Goal: Task Accomplishment & Management: Manage account settings

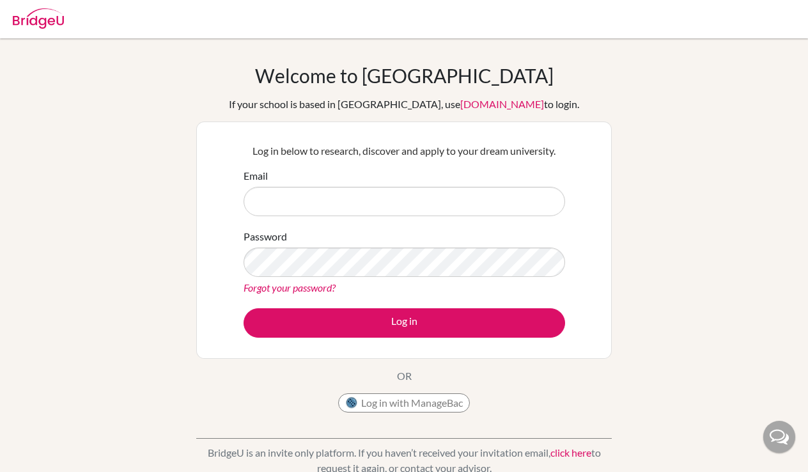
click at [276, 198] on input "Email" at bounding box center [405, 201] width 322 height 29
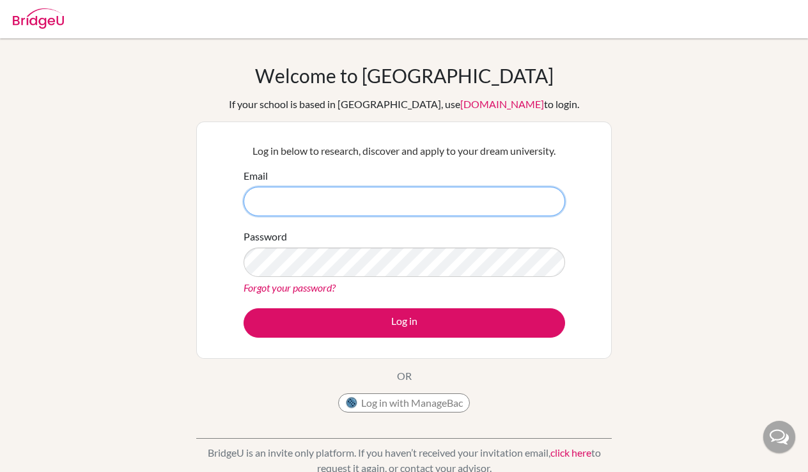
click at [323, 206] on input "Email" at bounding box center [405, 201] width 322 height 29
paste input "[PERSON_NAME][EMAIL_ADDRESS][PERSON_NAME][DOMAIN_NAME]"
type input "[PERSON_NAME][EMAIL_ADDRESS][PERSON_NAME][DOMAIN_NAME]"
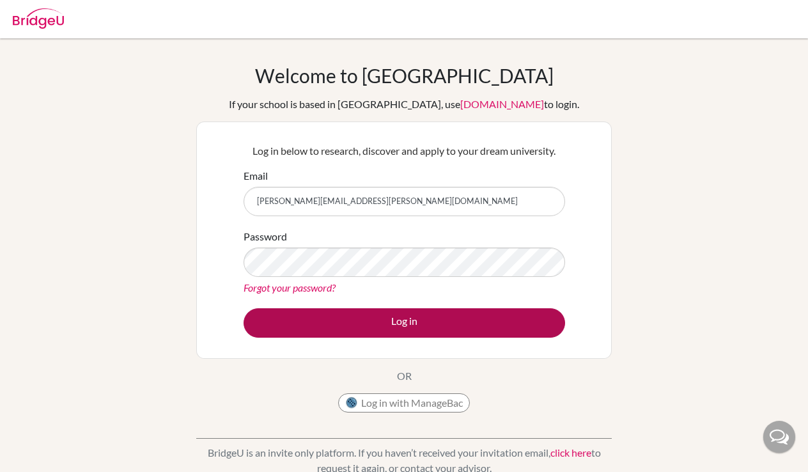
click at [342, 318] on button "Log in" at bounding box center [405, 322] width 322 height 29
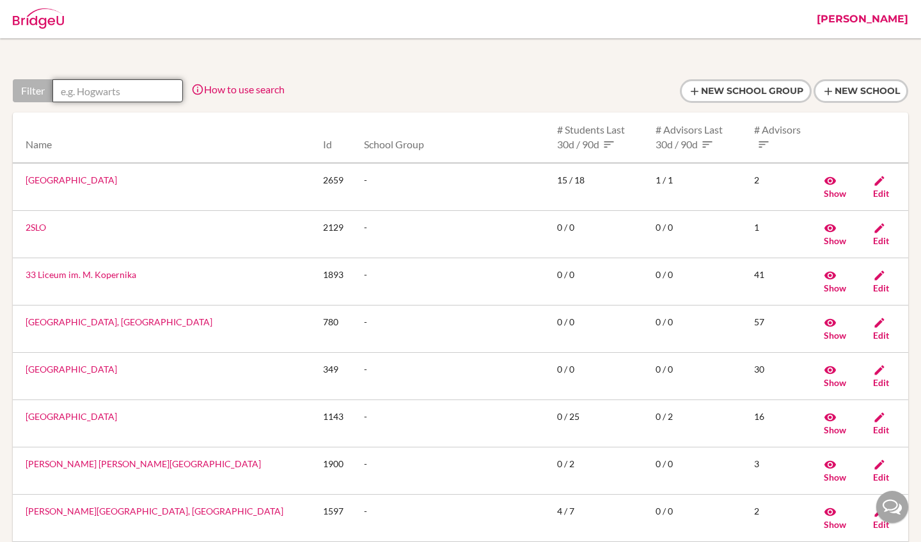
click at [112, 95] on input "text" at bounding box center [117, 90] width 130 height 23
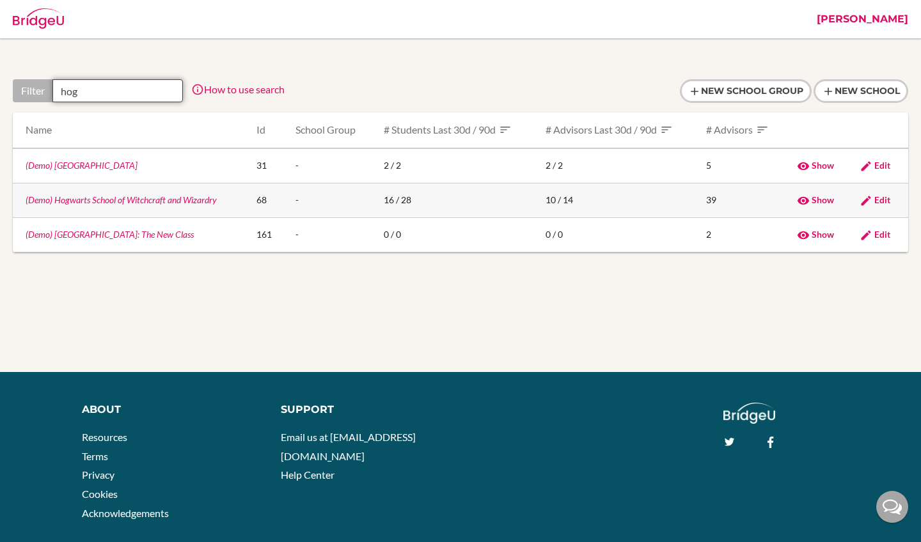
type input "hog"
click at [102, 203] on link "(Demo) Hogwarts School of Witchcraft and Wizardry" at bounding box center [121, 199] width 191 height 11
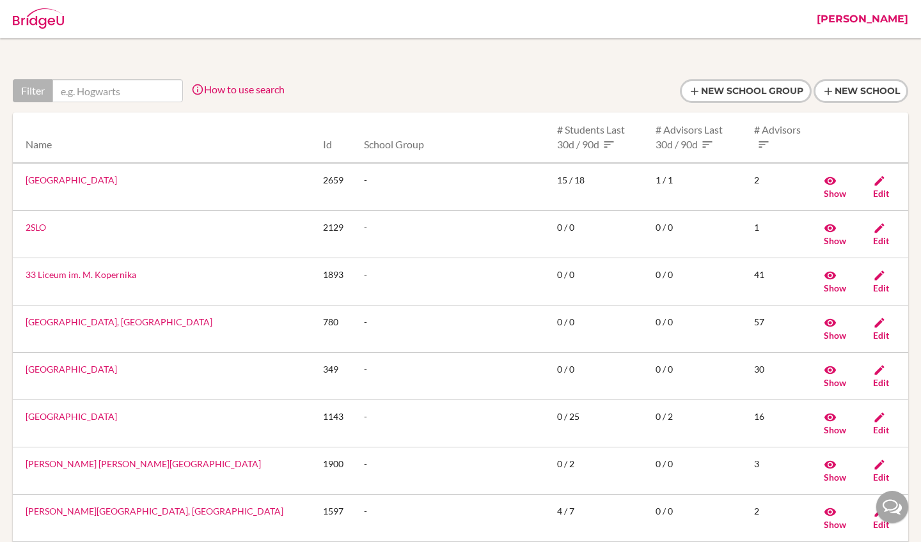
click at [902, 20] on link "[PERSON_NAME]" at bounding box center [862, 19] width 104 height 38
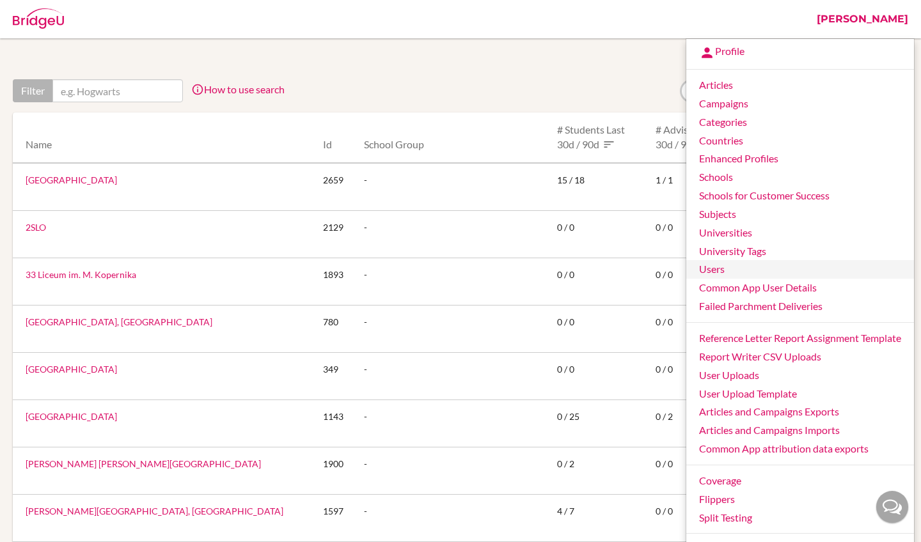
click at [710, 263] on link "Users" at bounding box center [800, 269] width 228 height 19
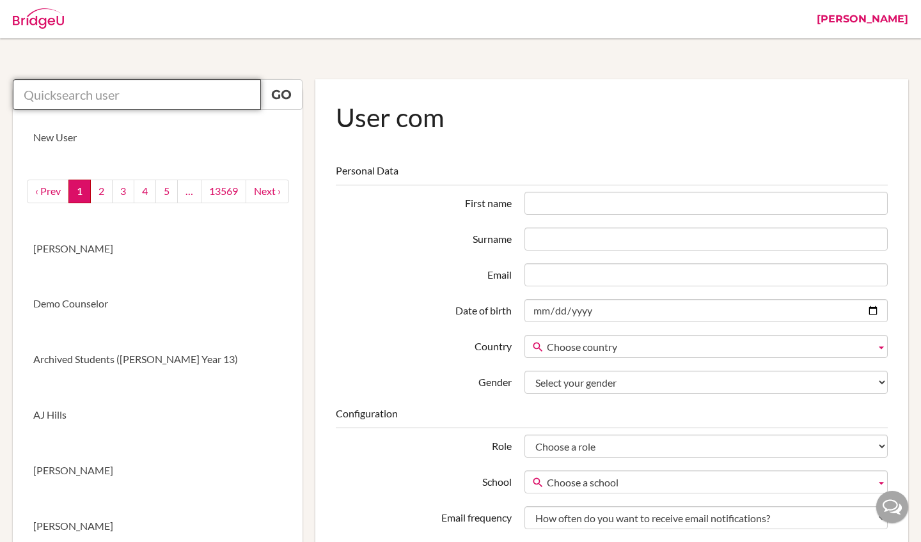
click at [171, 100] on input "text" at bounding box center [137, 94] width 248 height 31
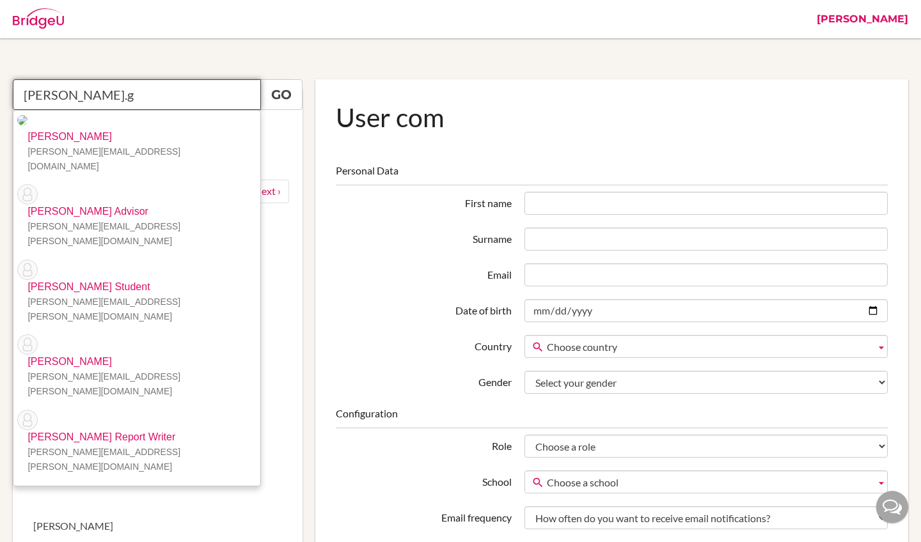
type input "riya.g"
click at [896, 21] on link "[PERSON_NAME]" at bounding box center [862, 19] width 104 height 38
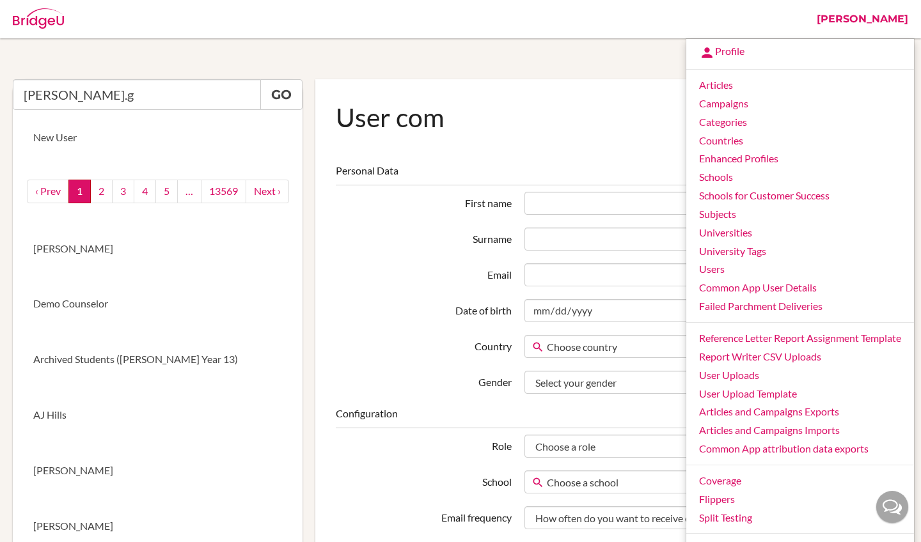
click at [897, 20] on link "[PERSON_NAME]" at bounding box center [862, 19] width 104 height 38
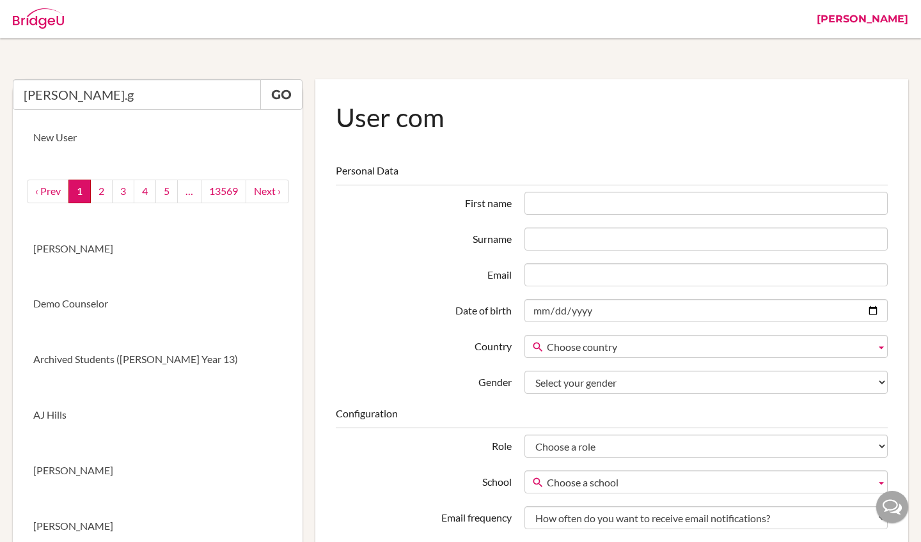
click at [891, 19] on link "[PERSON_NAME]" at bounding box center [862, 19] width 104 height 38
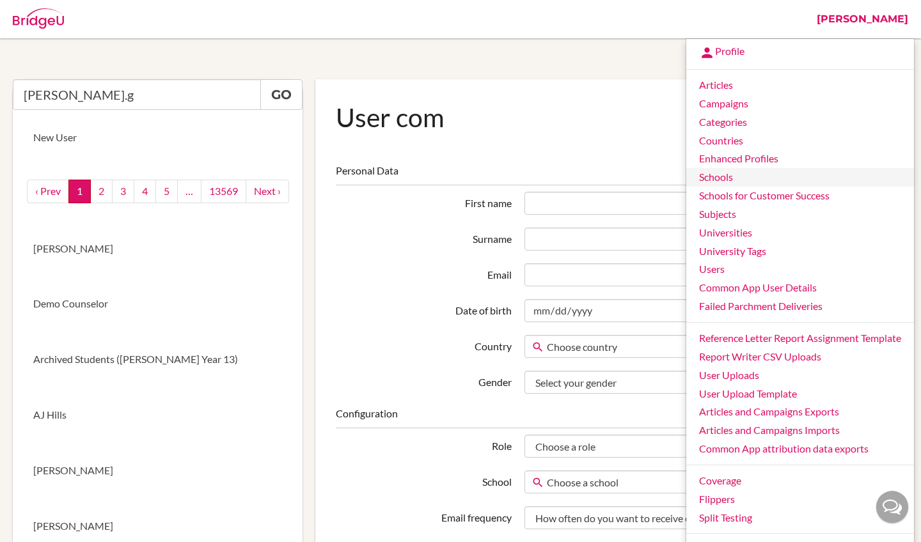
click at [719, 178] on link "Schools" at bounding box center [800, 177] width 228 height 19
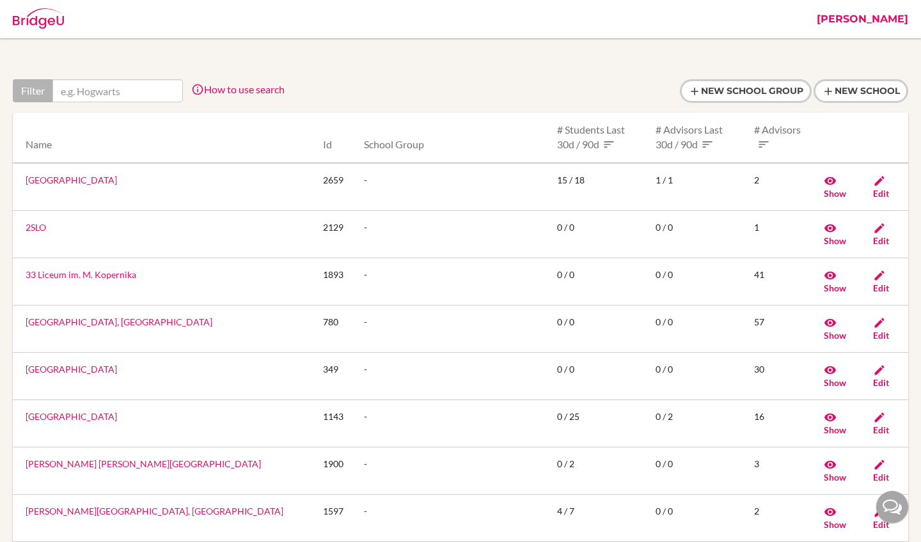
click at [901, 19] on link "[PERSON_NAME]" at bounding box center [862, 19] width 104 height 38
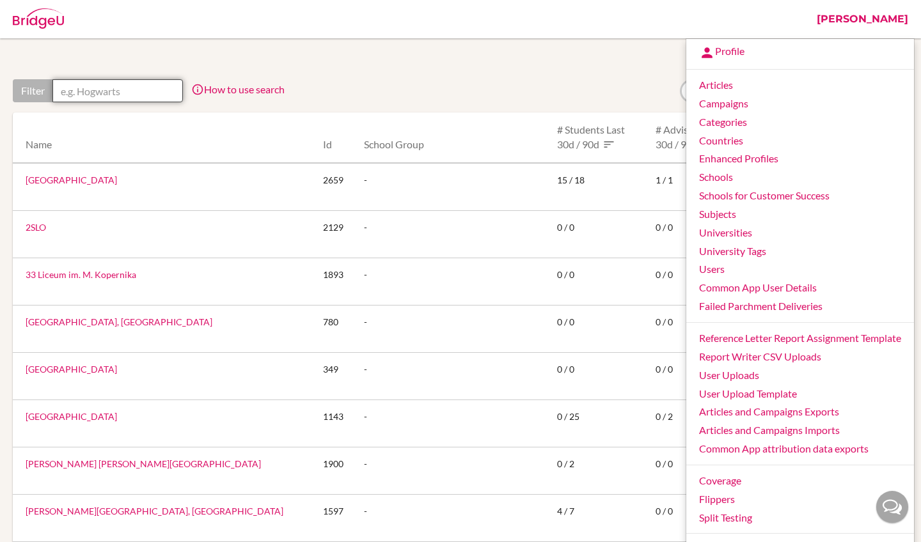
click at [130, 98] on input "text" at bounding box center [117, 90] width 130 height 23
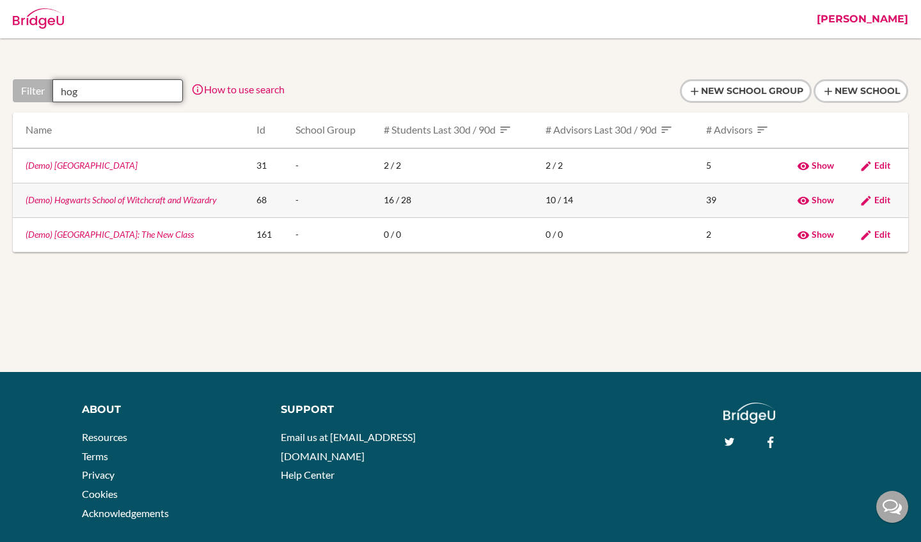
type input "hog"
click at [814, 196] on span "Show" at bounding box center [822, 199] width 22 height 11
click at [889, 19] on link "[PERSON_NAME]" at bounding box center [862, 19] width 104 height 38
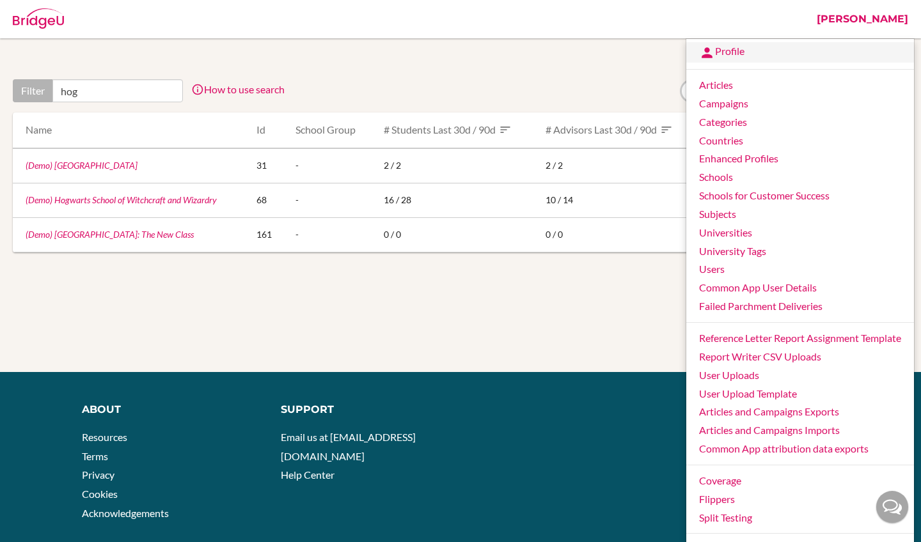
click at [730, 54] on link "Profile" at bounding box center [800, 52] width 228 height 20
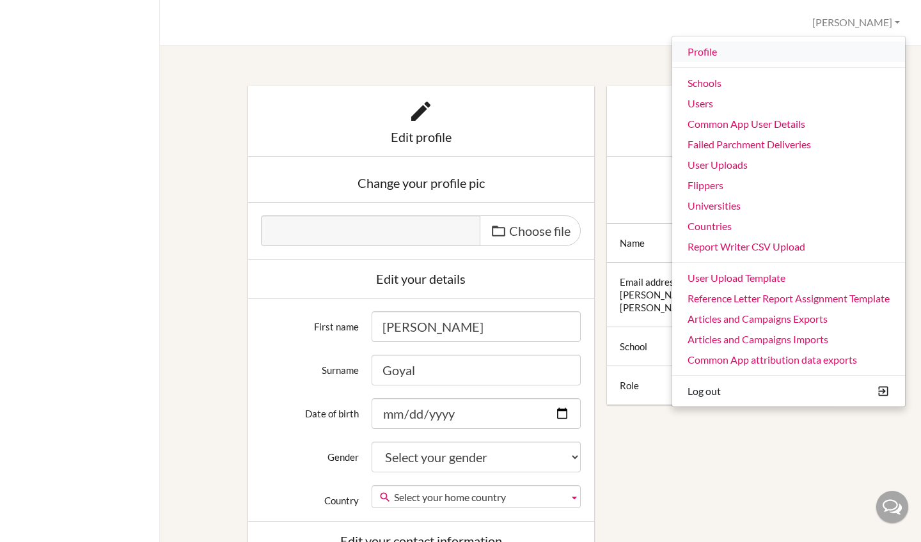
click at [700, 52] on link "Profile" at bounding box center [788, 52] width 233 height 20
click at [710, 129] on link "Common App User Details" at bounding box center [788, 124] width 233 height 20
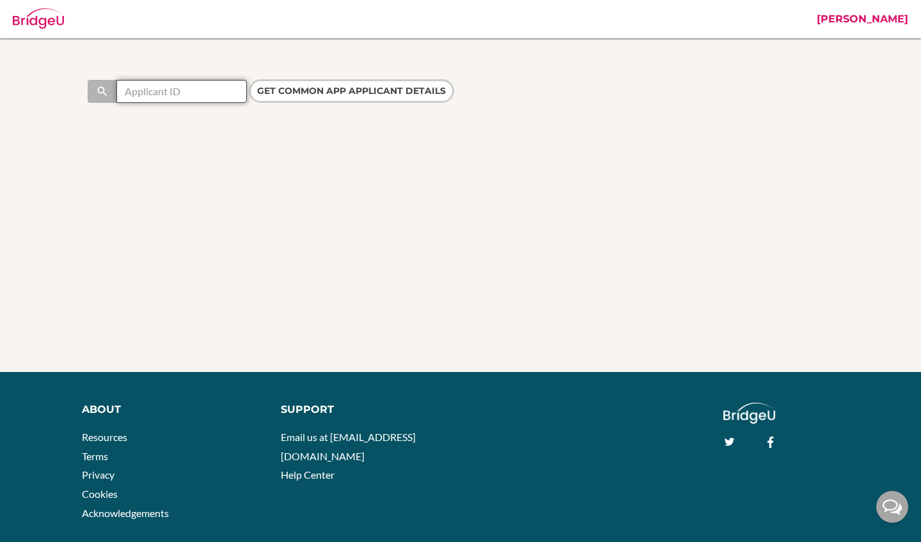
click at [177, 91] on input "text" at bounding box center [181, 91] width 130 height 23
